Goal: Task Accomplishment & Management: Use online tool/utility

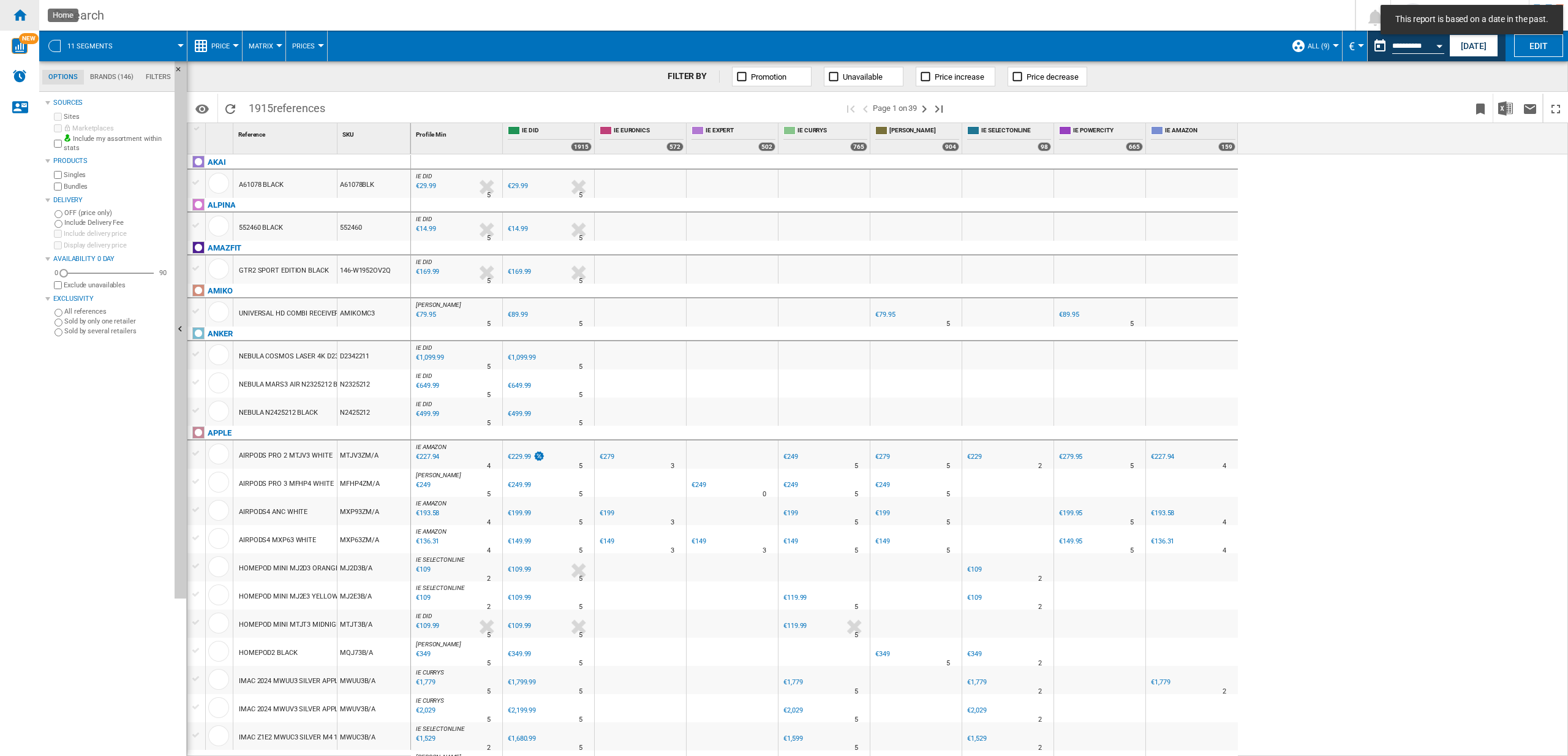
click at [21, 16] on ng-md-icon "Home" at bounding box center [20, 15] width 15 height 15
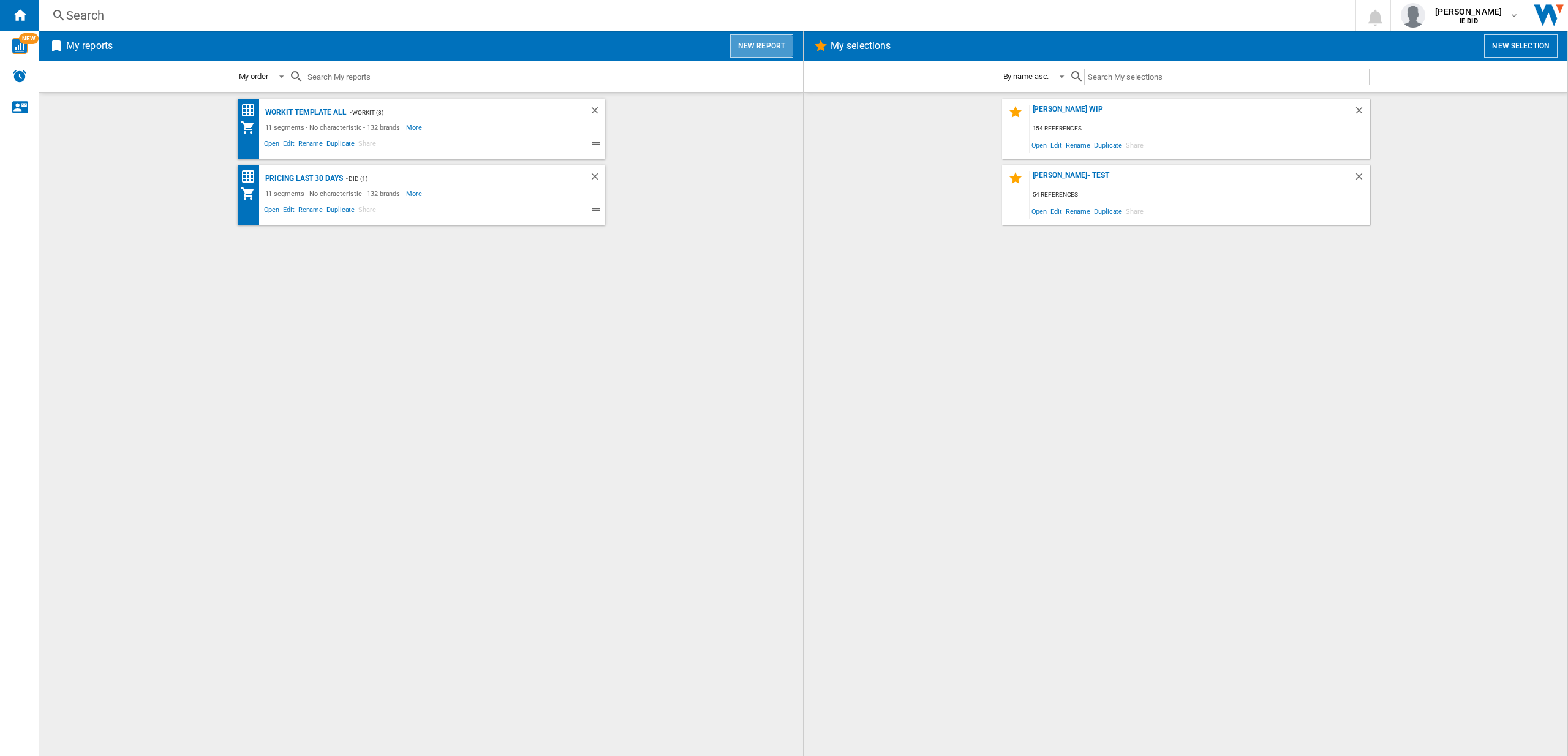
click at [766, 43] on button "New report" at bounding box center [762, 46] width 63 height 23
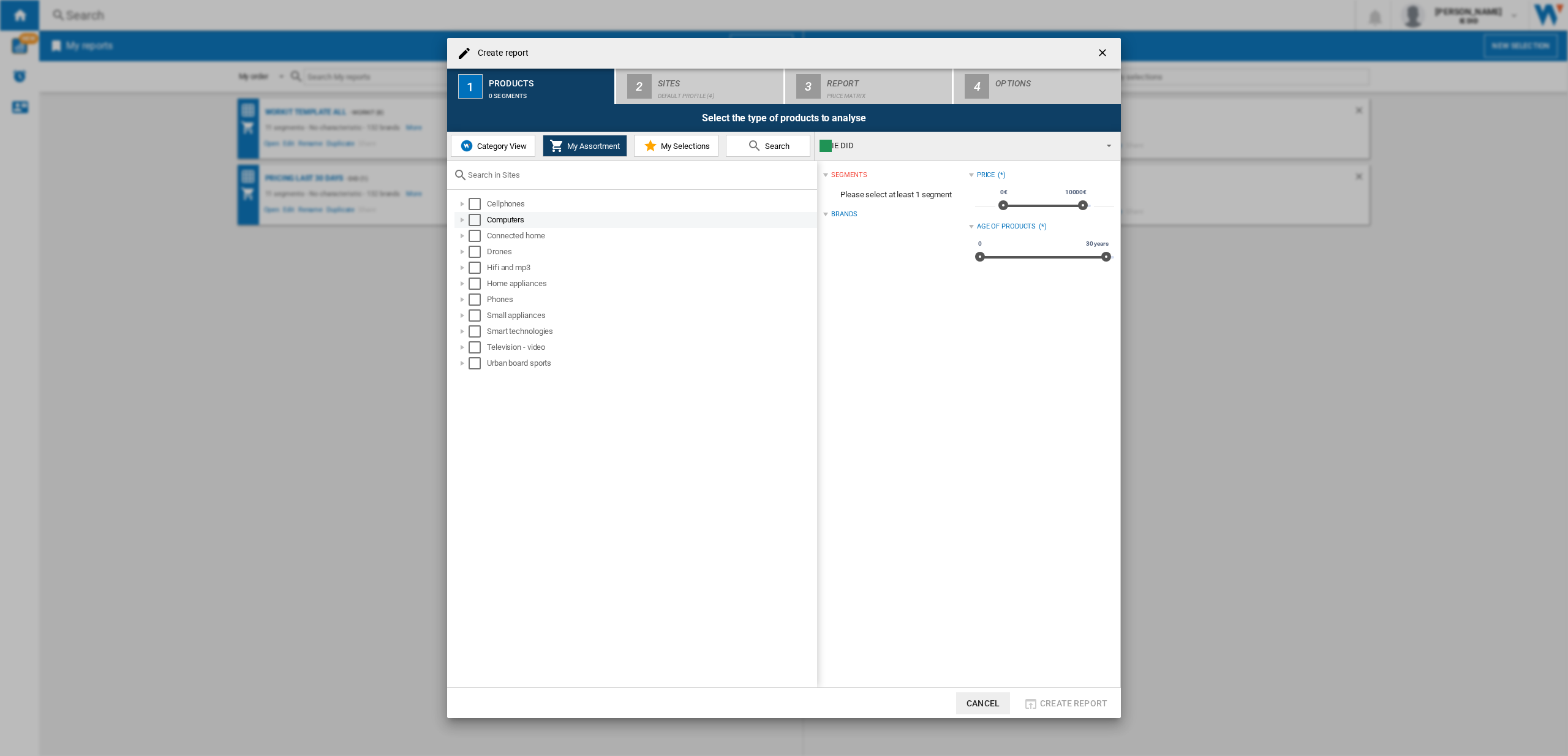
drag, startPoint x: 480, startPoint y: 203, endPoint x: 482, endPoint y: 223, distance: 20.1
click at [480, 204] on div "Select" at bounding box center [475, 204] width 12 height 12
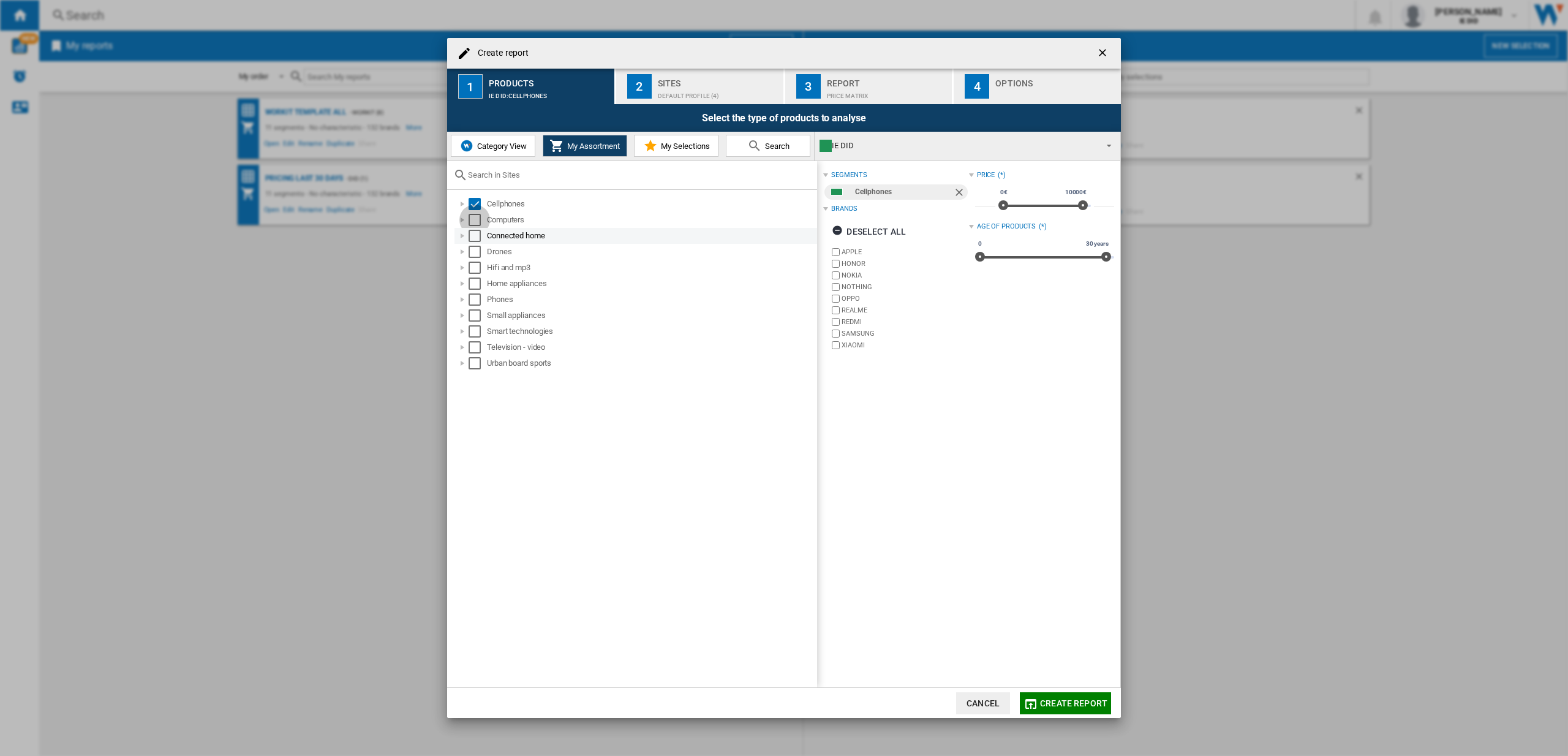
drag, startPoint x: 469, startPoint y: 223, endPoint x: 477, endPoint y: 234, distance: 13.6
click at [469, 223] on div "Select" at bounding box center [475, 220] width 12 height 12
click at [475, 239] on div "Select" at bounding box center [475, 236] width 12 height 12
click at [475, 251] on div "Select" at bounding box center [475, 251] width 12 height 12
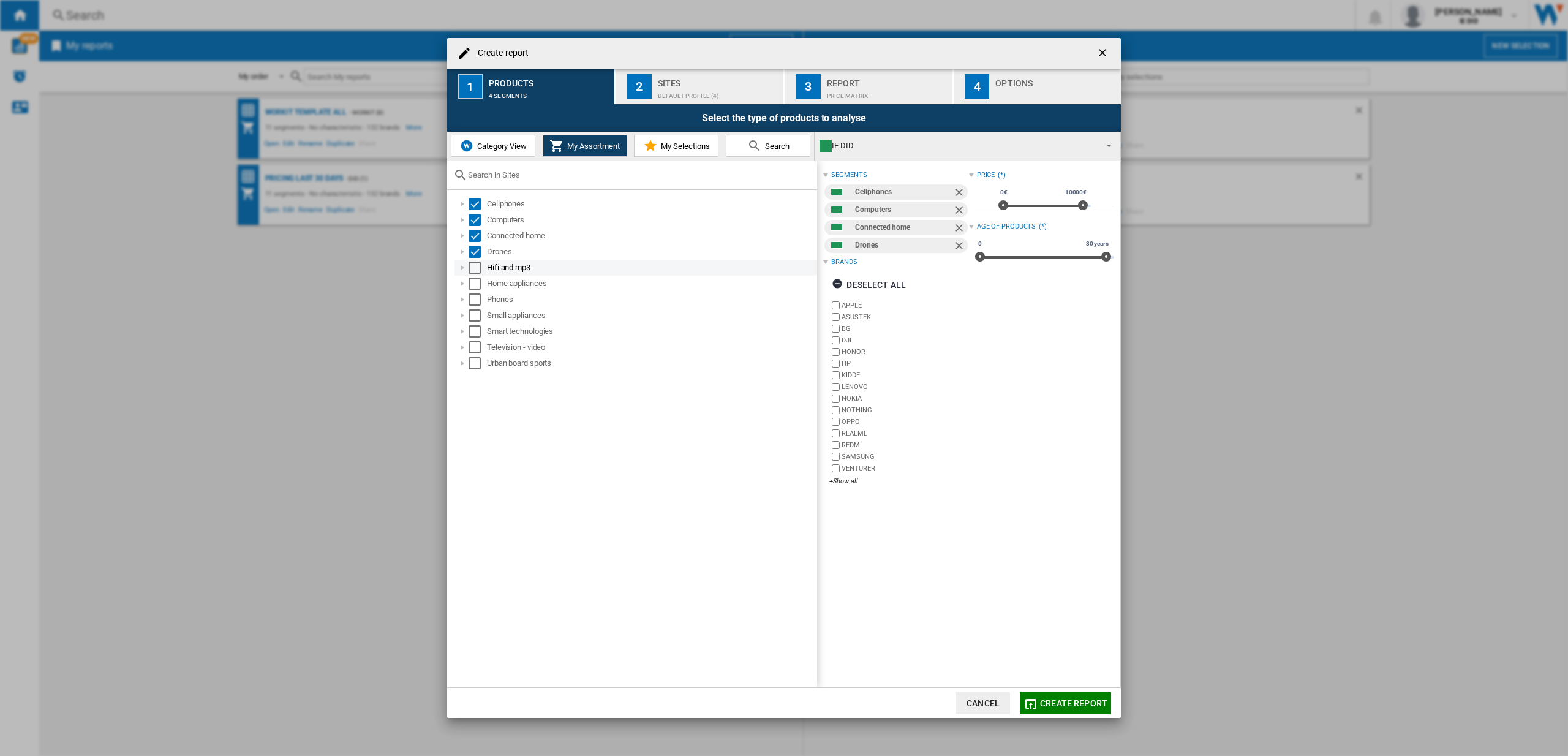
click at [475, 267] on div "Select" at bounding box center [475, 267] width 12 height 12
click at [479, 286] on div "Select" at bounding box center [475, 284] width 12 height 12
drag, startPoint x: 474, startPoint y: 299, endPoint x: 475, endPoint y: 316, distance: 17.0
click at [474, 299] on div "Select" at bounding box center [475, 300] width 12 height 12
click at [478, 316] on div "Select" at bounding box center [475, 315] width 12 height 12
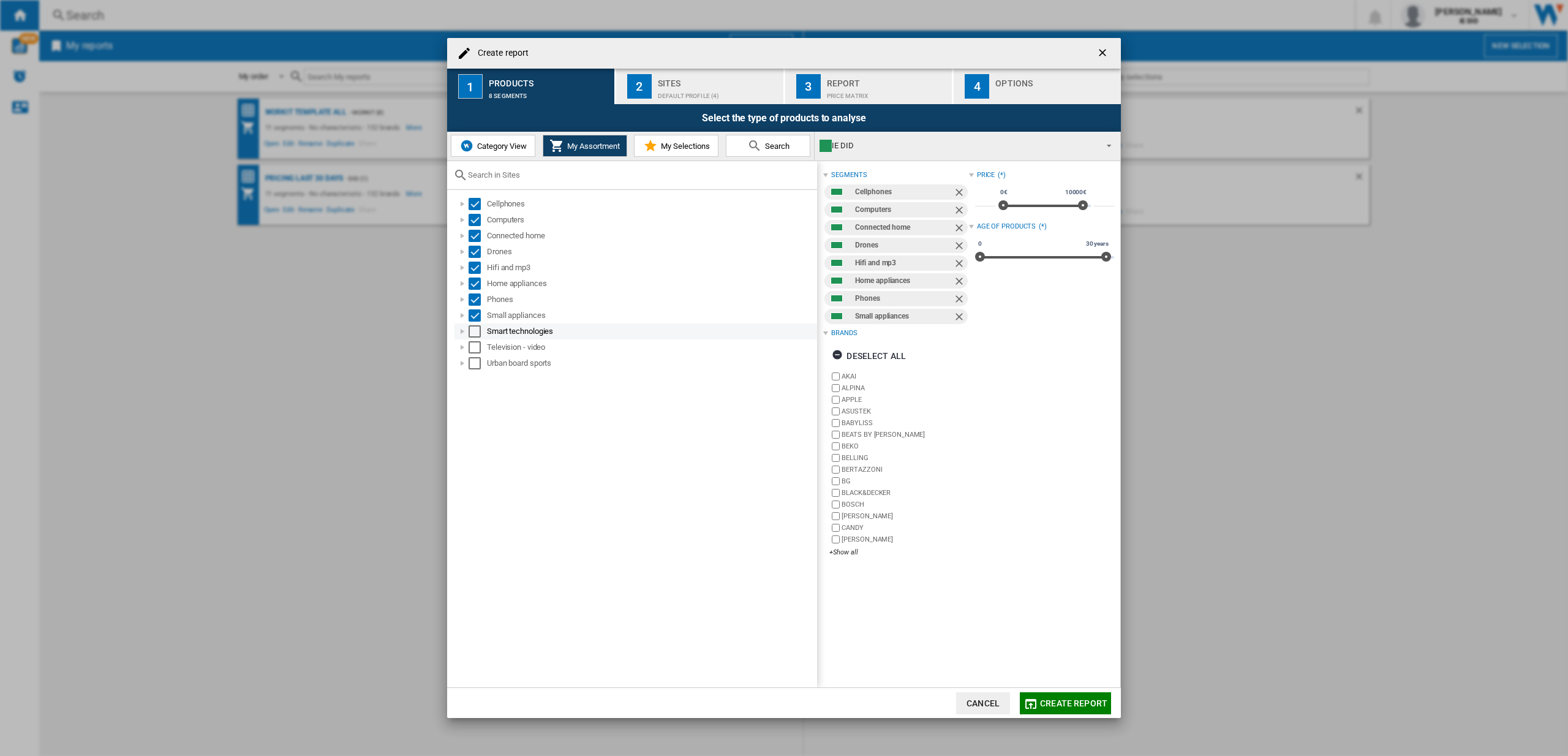
click at [478, 334] on div "Select" at bounding box center [475, 331] width 12 height 12
click at [475, 349] on div "Select" at bounding box center [475, 347] width 12 height 12
drag, startPoint x: 474, startPoint y: 368, endPoint x: 656, endPoint y: 238, distance: 223.7
click at [475, 368] on div "Select" at bounding box center [475, 363] width 12 height 12
click at [702, 79] on div "Sites" at bounding box center [718, 80] width 121 height 13
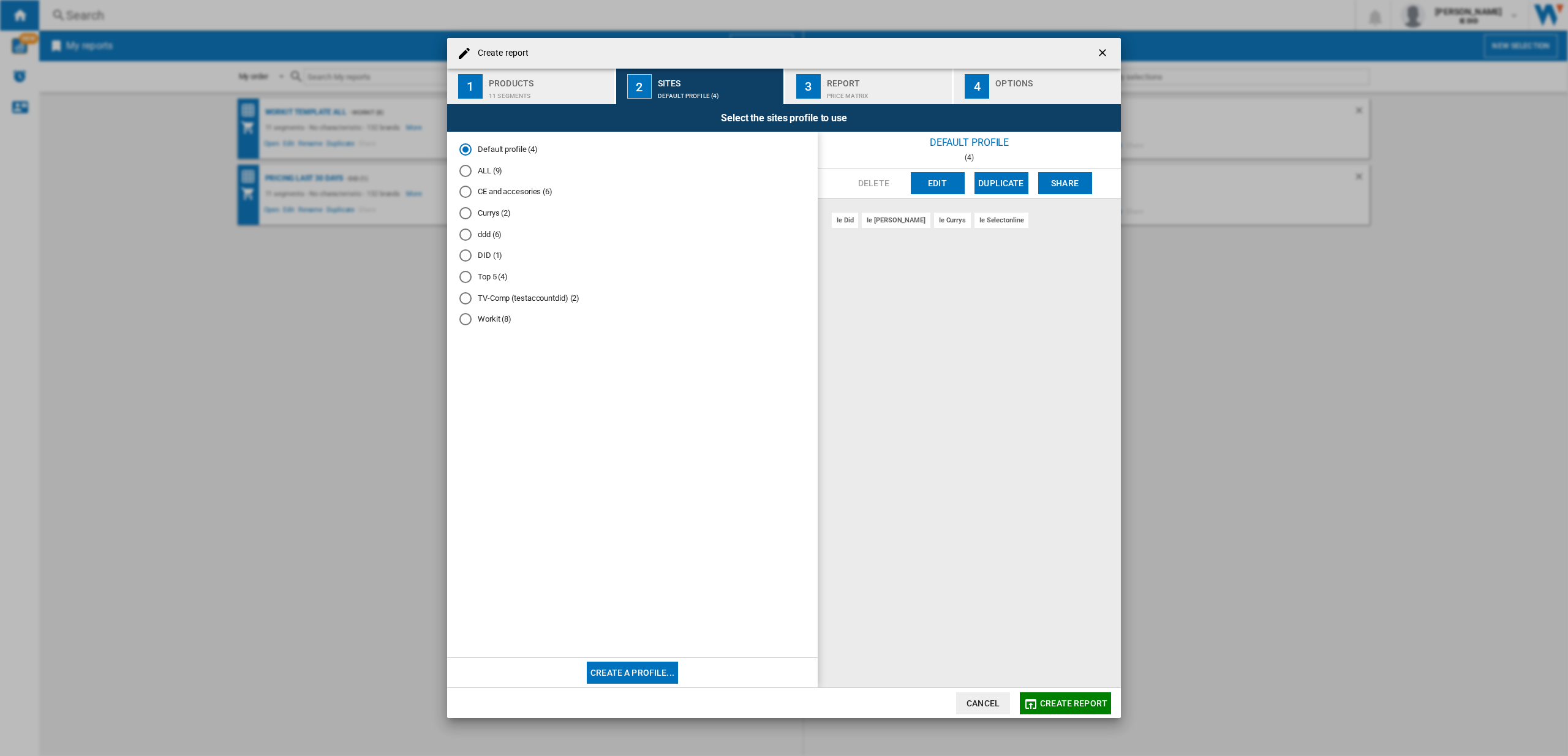
click at [469, 169] on div "ALL (9)" at bounding box center [465, 171] width 12 height 12
click at [1060, 703] on span "Create report" at bounding box center [1074, 703] width 67 height 10
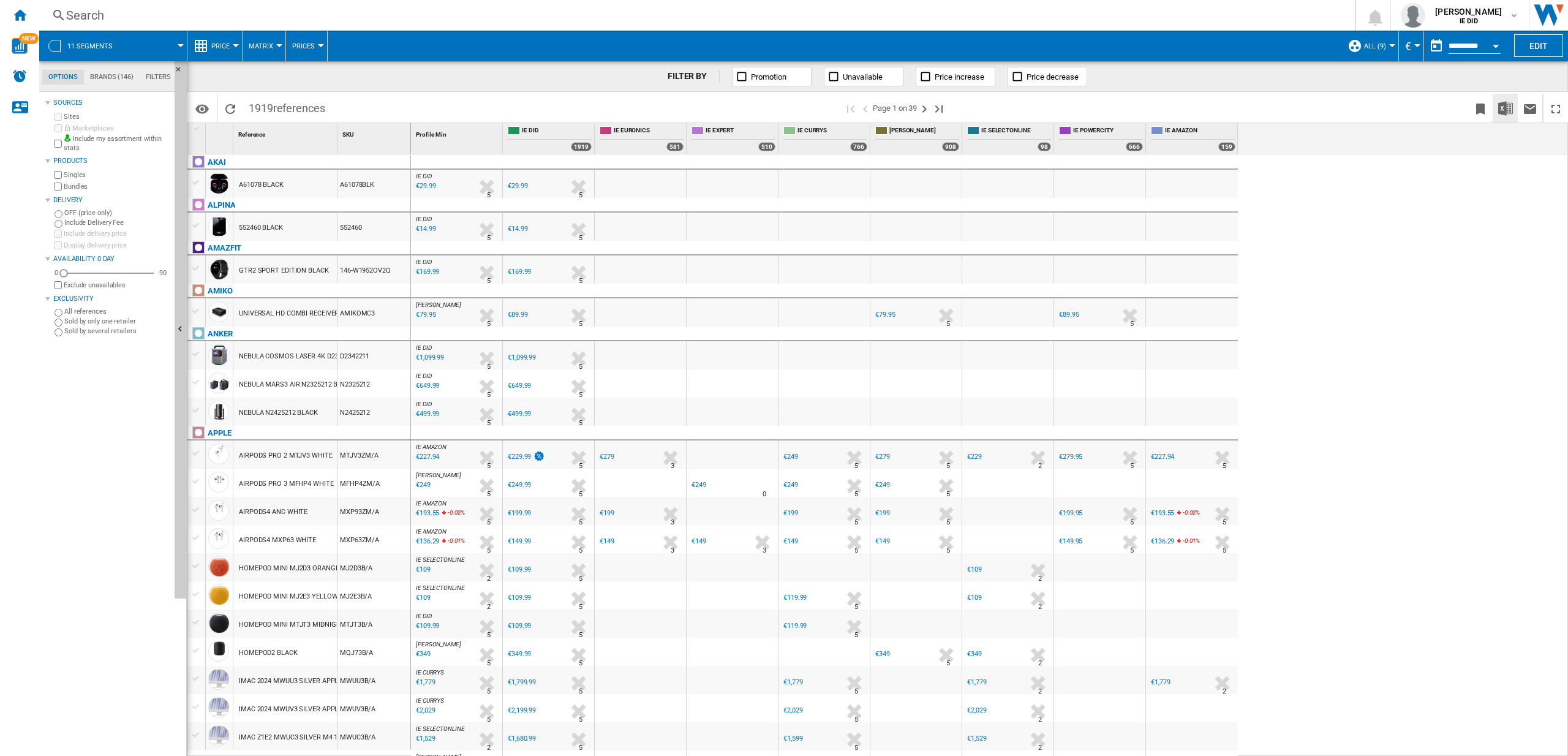
click at [1508, 106] on img "Download in Excel" at bounding box center [1505, 108] width 15 height 15
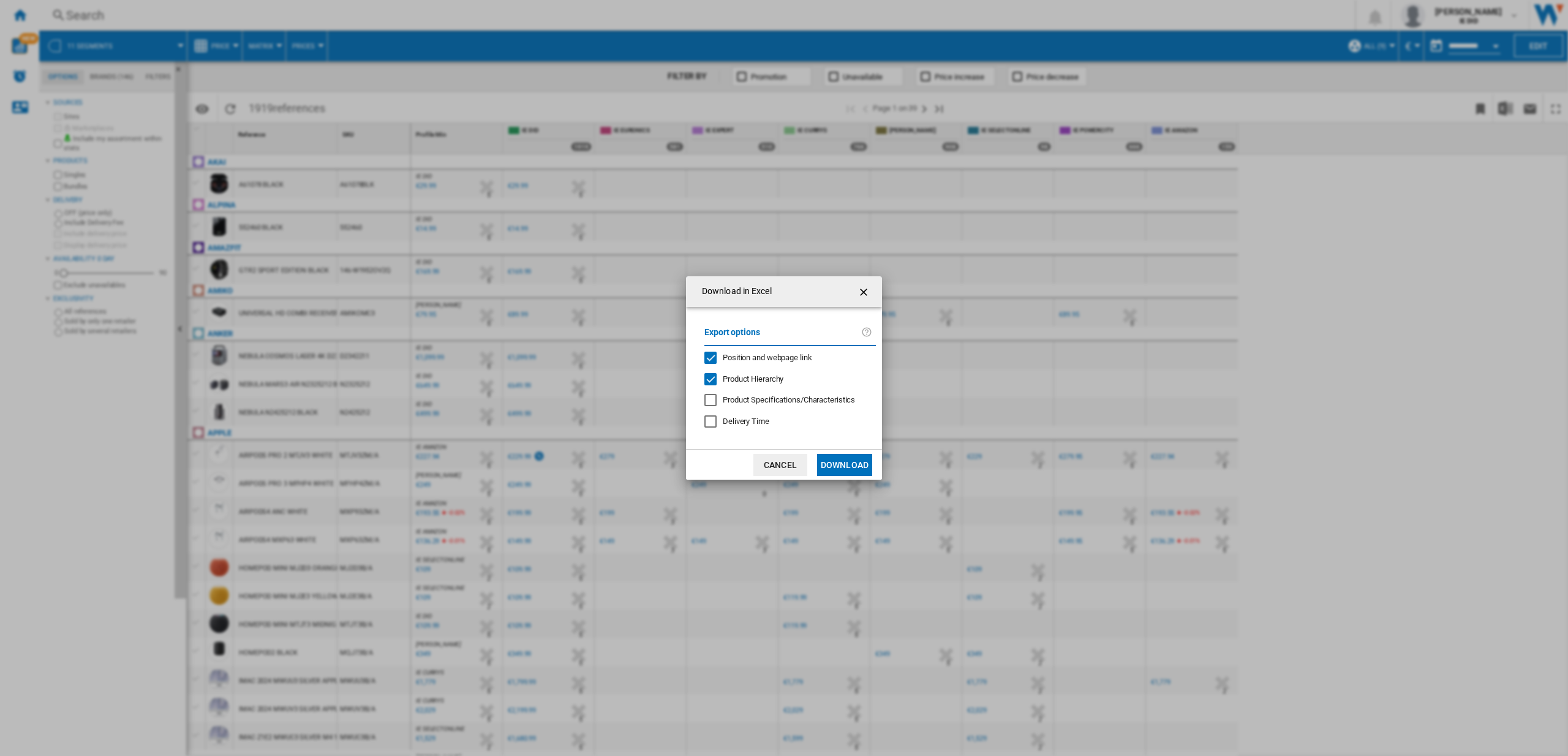
click at [856, 462] on button "Download" at bounding box center [844, 465] width 55 height 22
